Goal: Task Accomplishment & Management: Use online tool/utility

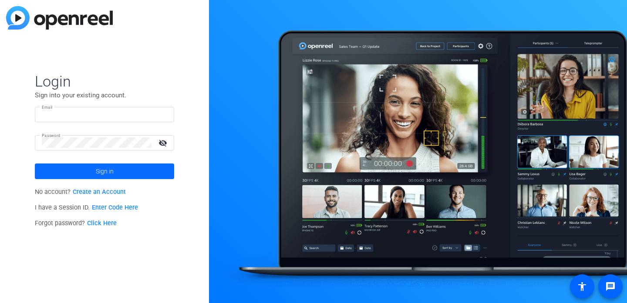
type input "[PERSON_NAME][EMAIL_ADDRESS][PERSON_NAME][DOMAIN_NAME]"
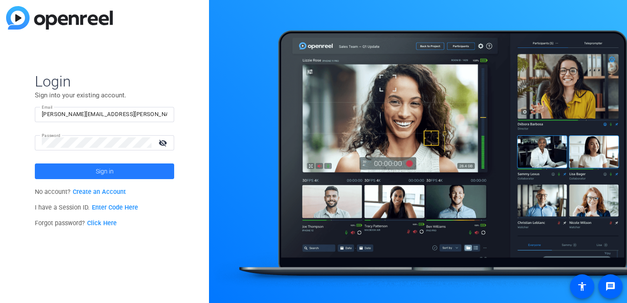
click at [91, 170] on span at bounding box center [104, 171] width 139 height 21
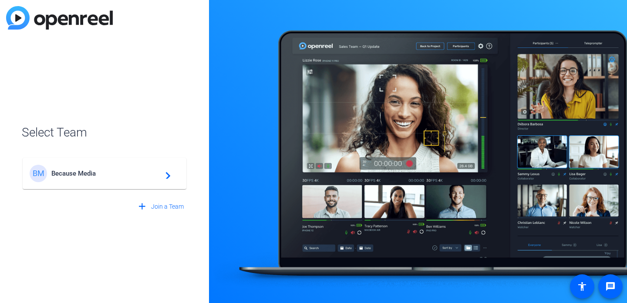
click at [90, 179] on div "BM Because Media navigate_next" at bounding box center [105, 173] width 150 height 17
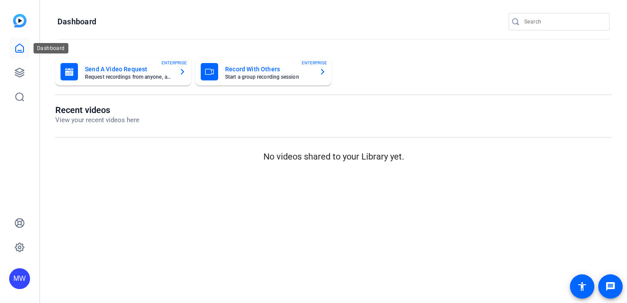
click at [21, 51] on icon at bounding box center [19, 48] width 10 height 10
click at [20, 49] on icon at bounding box center [19, 48] width 10 height 10
click at [19, 71] on icon at bounding box center [19, 72] width 10 height 10
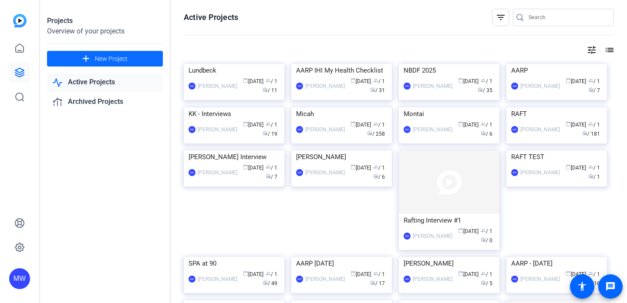
click at [118, 57] on span "New Project" at bounding box center [111, 58] width 33 height 9
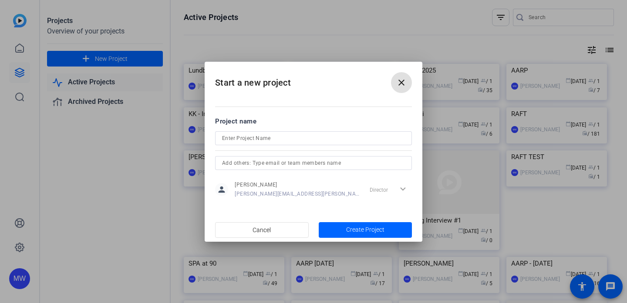
click at [255, 135] on input at bounding box center [313, 138] width 183 height 10
paste input "Cellarity"
type input "Cellarity"
click at [354, 230] on span "Create Project" at bounding box center [365, 229] width 38 height 9
